Goal: Task Accomplishment & Management: Manage account settings

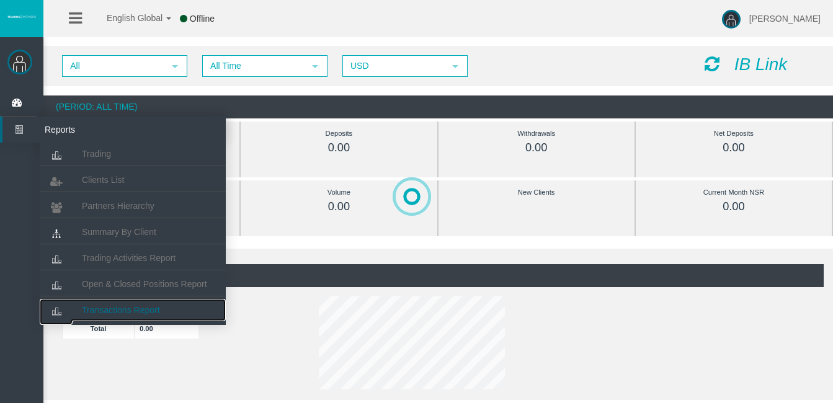
click at [138, 306] on span "Transactions Report" at bounding box center [121, 310] width 78 height 10
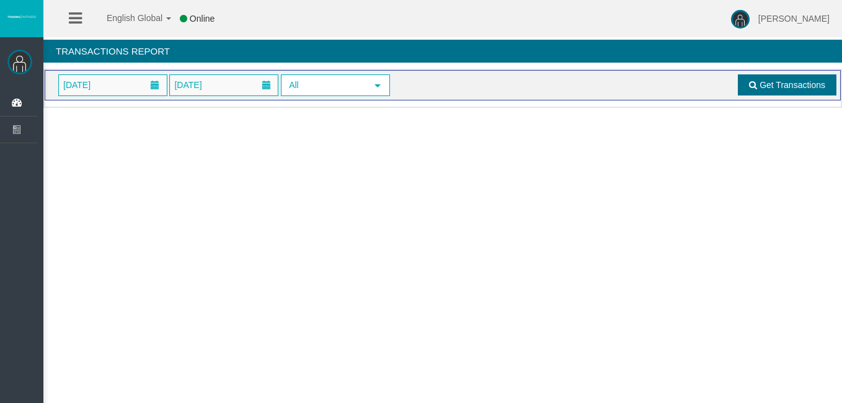
click at [773, 86] on span "Get Transactions" at bounding box center [793, 85] width 66 height 10
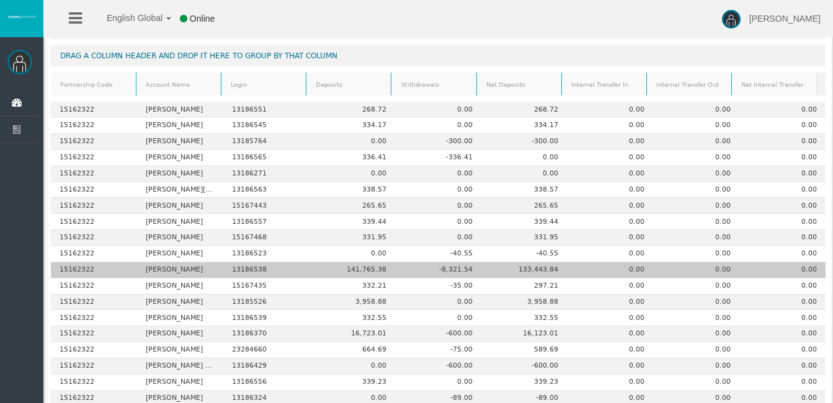
scroll to position [195, 0]
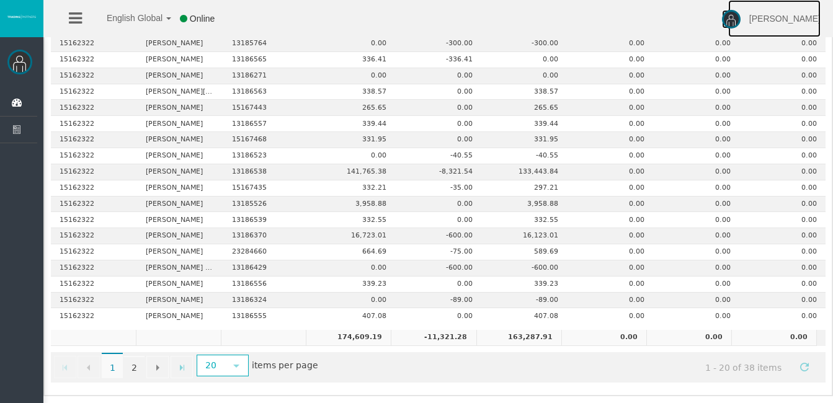
click at [741, 20] on img at bounding box center [731, 19] width 19 height 19
click at [775, 68] on span "Log Out" at bounding box center [764, 70] width 31 height 10
